Goal: Task Accomplishment & Management: Use online tool/utility

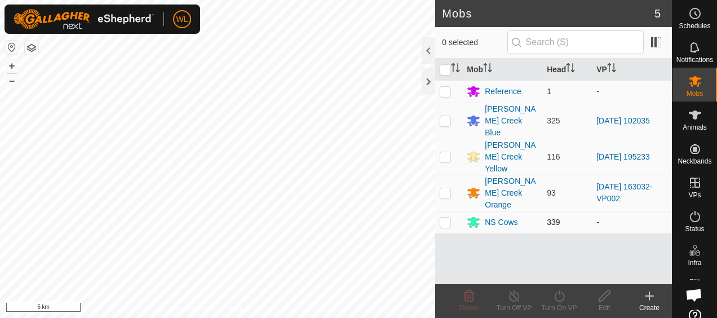
click at [445, 217] on p-checkbox at bounding box center [445, 221] width 11 height 9
checkbox input "true"
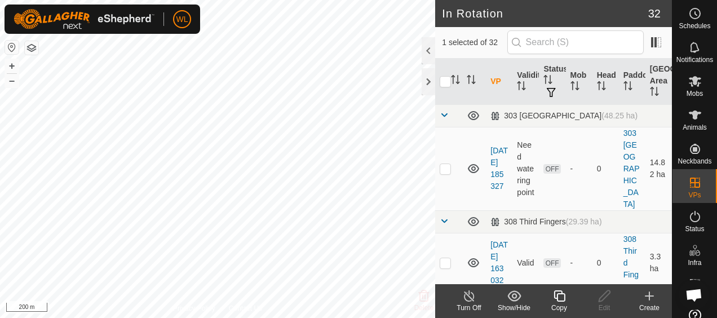
checkbox input "false"
click at [651, 300] on icon at bounding box center [649, 296] width 14 height 14
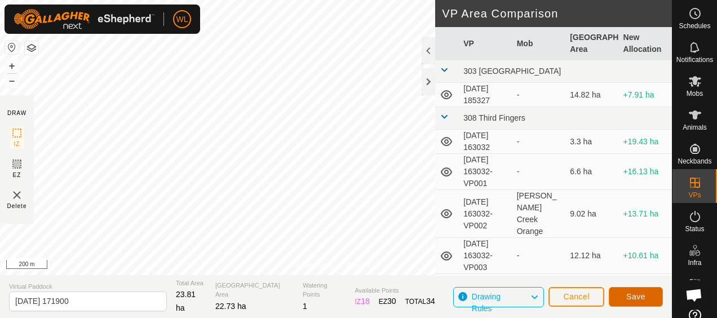
click at [631, 295] on span "Save" at bounding box center [635, 296] width 19 height 9
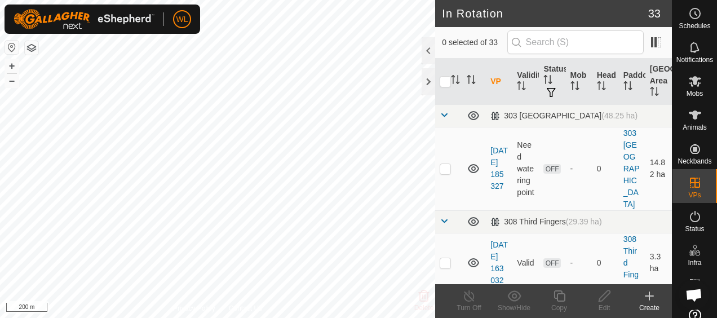
checkbox input "true"
checkbox input "false"
click at [604, 298] on icon at bounding box center [603, 295] width 11 height 11
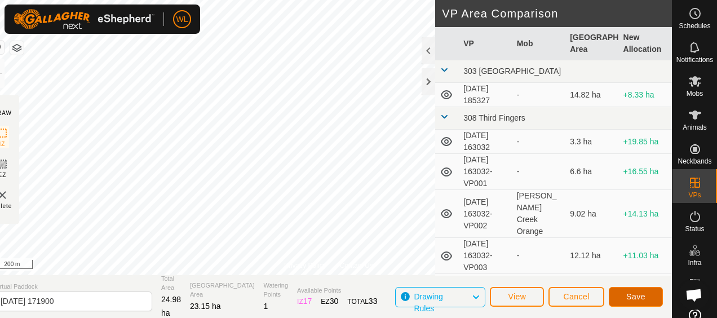
click at [651, 298] on button "Save" at bounding box center [636, 297] width 54 height 20
